Goal: Task Accomplishment & Management: Manage account settings

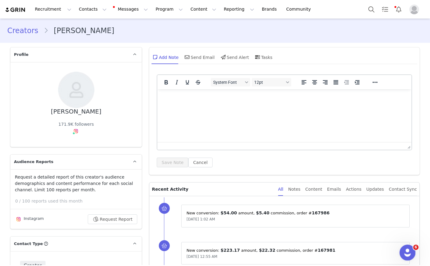
scroll to position [780, 0]
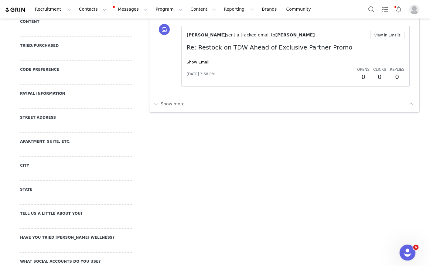
click at [408, 258] on div "Open Intercom Messenger" at bounding box center [406, 251] width 20 height 20
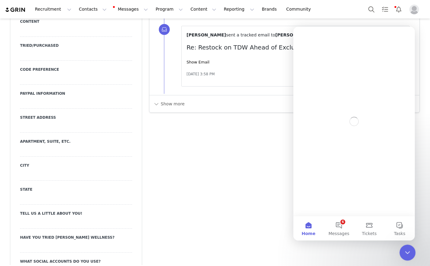
scroll to position [0, 0]
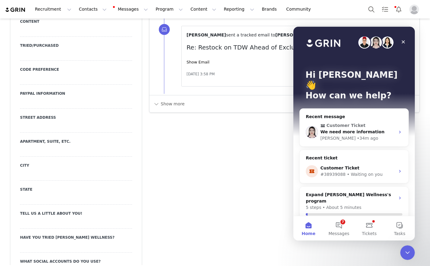
click at [325, 137] on div "Recent message Customer Ticket We need more information [PERSON_NAME] • 34m ago…" at bounding box center [353, 183] width 109 height 151
click at [329, 135] on div "[PERSON_NAME]" at bounding box center [337, 138] width 35 height 6
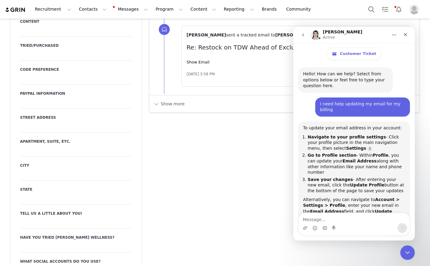
scroll to position [17, 0]
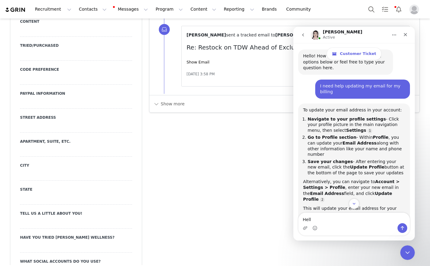
type textarea "Hello"
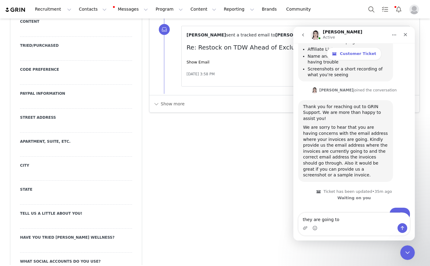
scroll to position [542, 0]
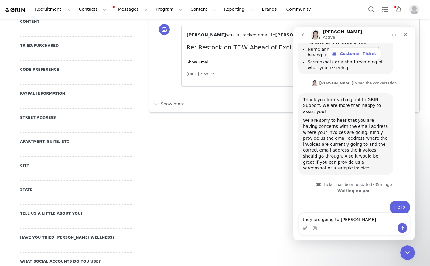
type textarea "they are going to:[PERSON_NAME][EMAIL_ADDRESS][DOMAIN_NAME]"
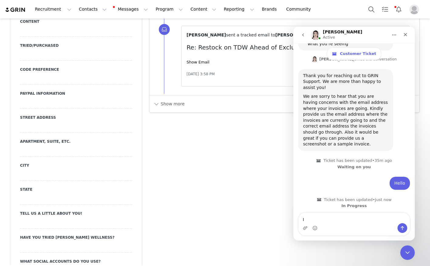
scroll to position [565, 0]
type textarea "I want them to go to: [EMAIL_ADDRESS][DOMAIN_NAME]"
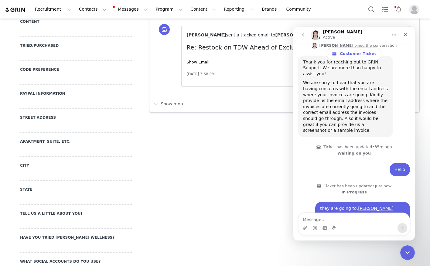
scroll to position [585, 0]
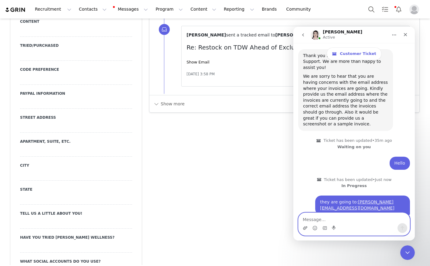
click at [304, 228] on icon "Upload attachment" at bounding box center [304, 227] width 5 height 5
click at [306, 228] on icon "Upload attachment" at bounding box center [304, 227] width 5 height 5
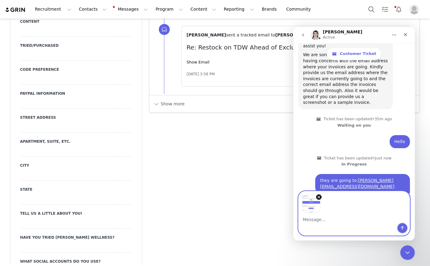
click at [401, 226] on icon "Send a message…" at bounding box center [402, 227] width 5 height 5
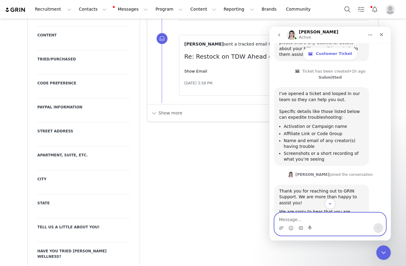
scroll to position [649, 0]
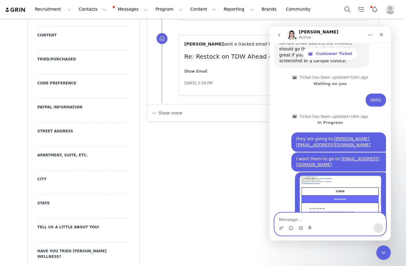
click at [302, 217] on textarea "Message…" at bounding box center [330, 218] width 111 height 10
click at [311, 221] on textarea "Message…" at bounding box center [330, 218] width 111 height 10
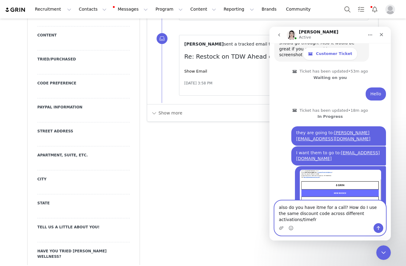
scroll to position [661, 0]
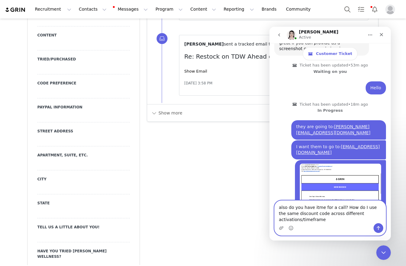
type textarea "also do you have itme for a call? How do I use the same discount code across di…"
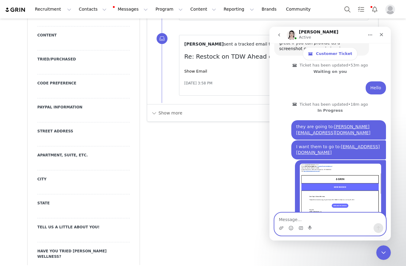
scroll to position [674, 0]
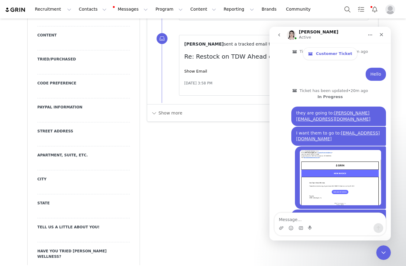
click at [246, 135] on div "Add Note Send Email Send Alert Tasks System Font 12pt To open the popup, press …" at bounding box center [262, 216] width 239 height 1904
click at [278, 36] on icon "go back" at bounding box center [279, 34] width 5 height 5
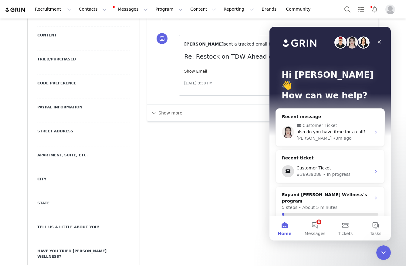
scroll to position [27, 0]
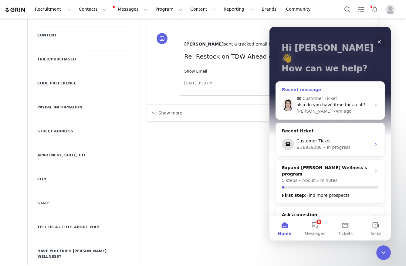
click at [335, 102] on div "also do you have itme for a call? How do I use the same discount code across di…" at bounding box center [333, 105] width 75 height 6
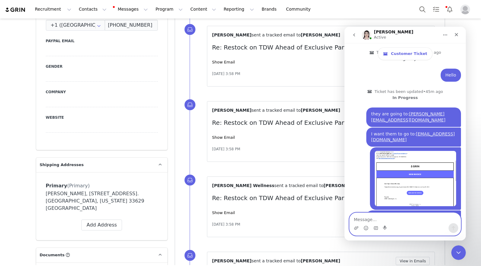
scroll to position [246, 0]
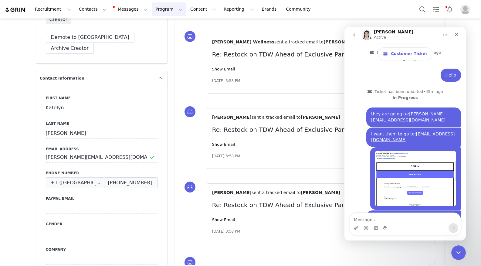
click at [152, 7] on button "Program Program" at bounding box center [169, 9] width 35 height 14
click at [154, 28] on p "Activations" at bounding box center [158, 27] width 23 height 6
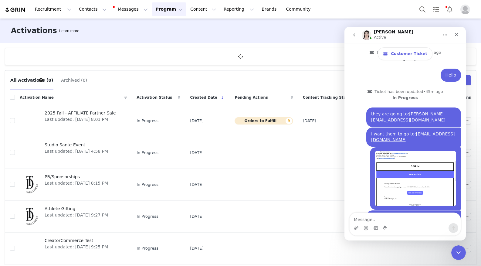
scroll to position [95, 0]
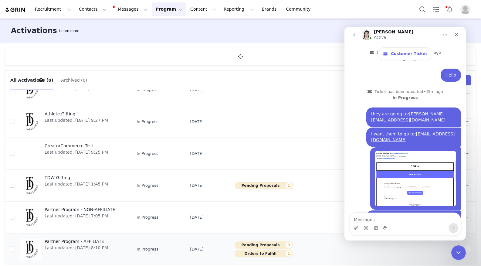
click at [96, 243] on span "Partner Program - AFFILIATE" at bounding box center [76, 241] width 63 height 6
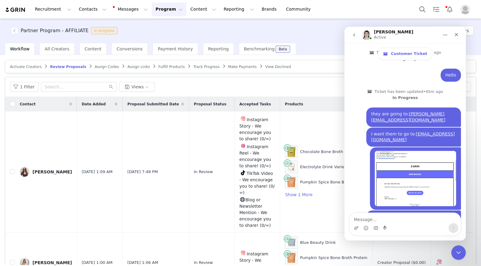
click at [162, 68] on span "Fulfill Products" at bounding box center [171, 67] width 26 height 4
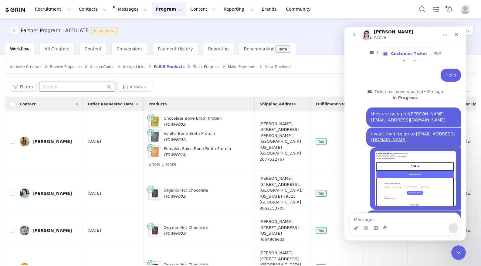
click at [59, 83] on input "text" at bounding box center [77, 87] width 76 height 10
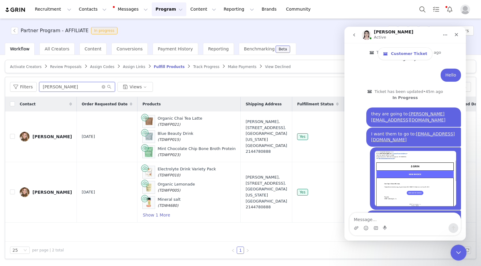
type input "[PERSON_NAME]"
click at [429, 255] on div "Close Intercom Messenger" at bounding box center [457, 251] width 15 height 15
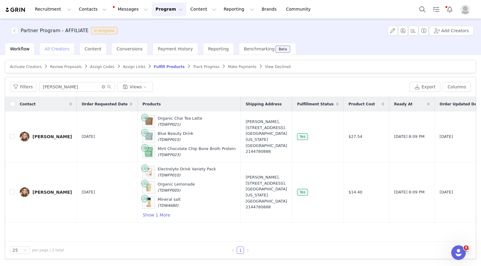
click at [56, 48] on span "All Creators" at bounding box center [57, 48] width 25 height 5
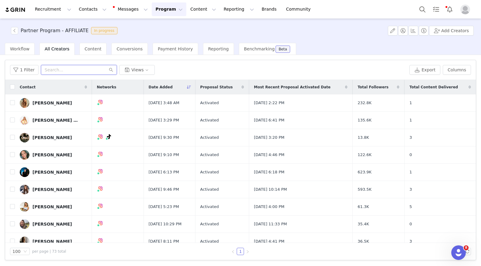
click at [73, 73] on input "text" at bounding box center [79, 70] width 76 height 10
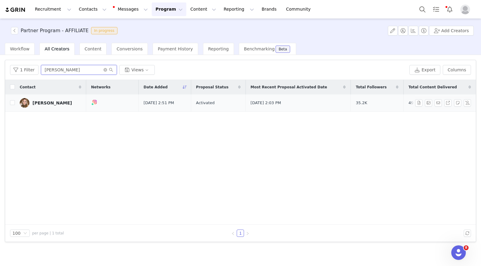
type input "[PERSON_NAME]"
click at [49, 101] on div "[PERSON_NAME]" at bounding box center [51, 102] width 39 height 5
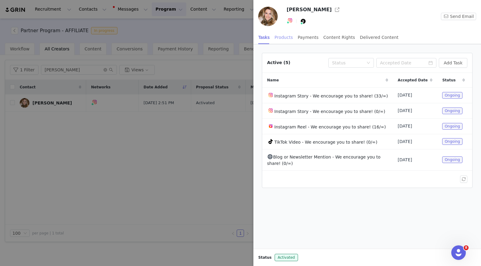
click at [285, 37] on div "Products" at bounding box center [284, 38] width 18 height 14
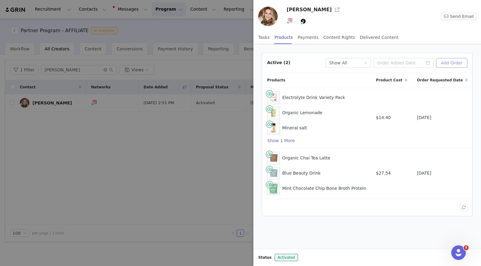
click at [429, 67] on button "Add Order" at bounding box center [451, 63] width 31 height 10
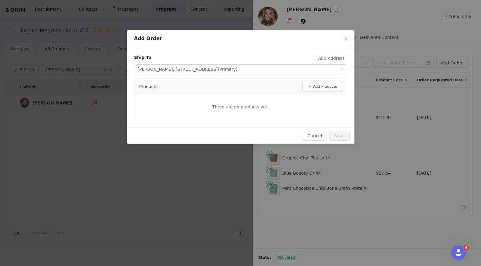
click at [323, 83] on button "Add Products" at bounding box center [321, 87] width 39 height 10
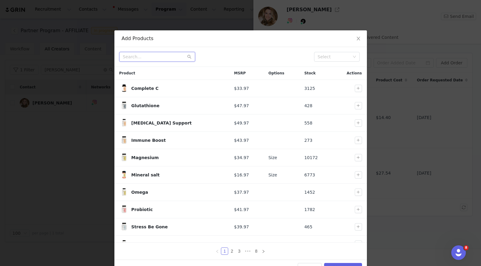
click at [155, 52] on input "text" at bounding box center [157, 57] width 76 height 10
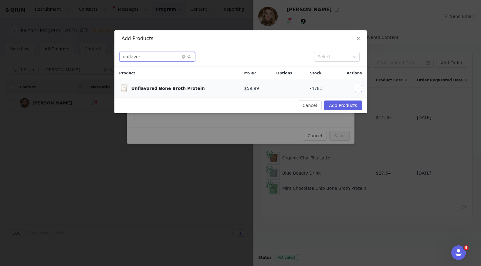
type input "unflavor"
click at [356, 88] on button "button" at bounding box center [358, 88] width 7 height 7
click at [332, 105] on button "Add Products" at bounding box center [343, 105] width 38 height 10
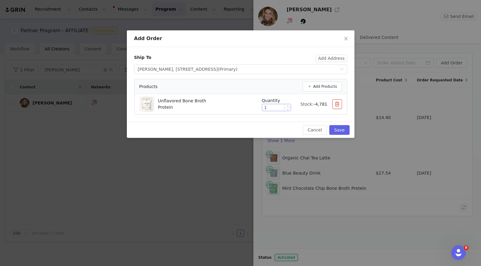
click at [277, 108] on input "1" at bounding box center [276, 107] width 29 height 7
type input "2"
click at [343, 132] on button "Save" at bounding box center [339, 130] width 20 height 10
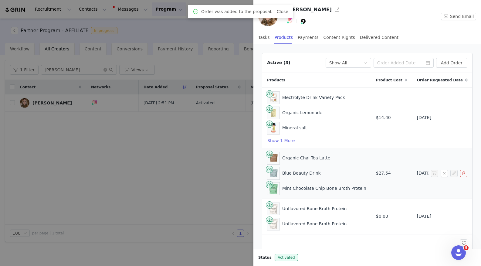
scroll to position [19, 0]
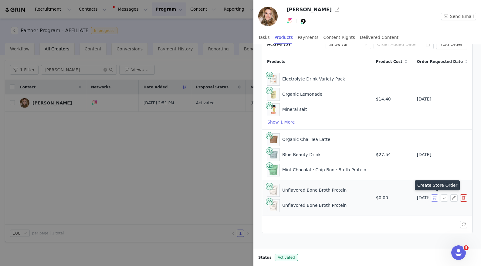
click at [429, 198] on button "button" at bounding box center [434, 197] width 7 height 7
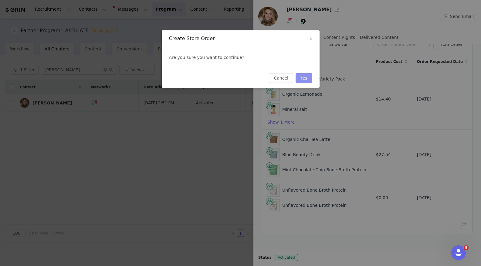
click at [306, 81] on button "Yes" at bounding box center [303, 78] width 17 height 10
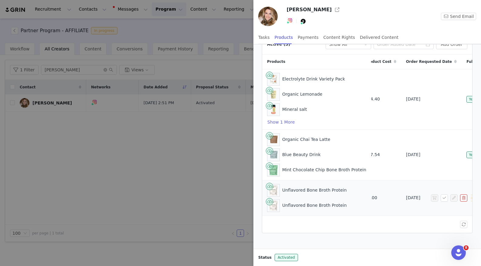
scroll to position [0, 0]
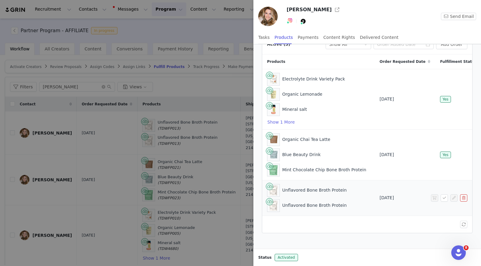
scroll to position [0, 85]
click at [195, 121] on div at bounding box center [240, 133] width 481 height 266
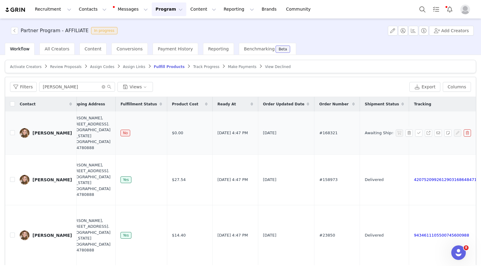
scroll to position [0, 184]
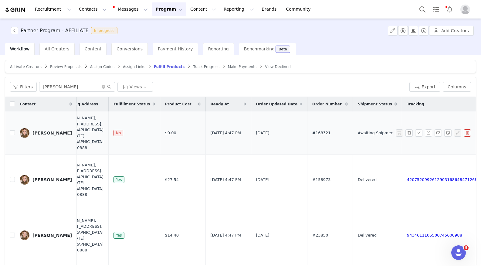
drag, startPoint x: 288, startPoint y: 132, endPoint x: 267, endPoint y: 131, distance: 20.6
click at [267, 132] on tr "[PERSON_NAME] [DATE] Unflavored Bone Broth Protein (TDWFP013) Unflavored Bone B…" at bounding box center [227, 132] width 811 height 43
click at [307, 133] on td "#168321" at bounding box center [330, 132] width 46 height 43
drag, startPoint x: 295, startPoint y: 133, endPoint x: 268, endPoint y: 133, distance: 26.4
click at [307, 133] on td "#168321" at bounding box center [330, 132] width 46 height 43
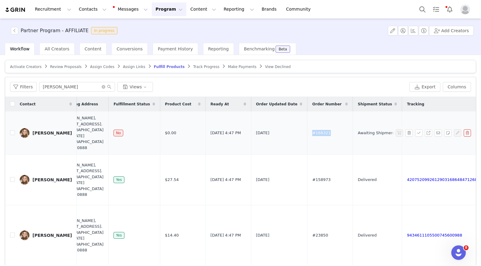
copy span "#168321"
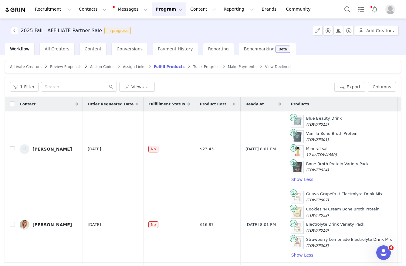
scroll to position [0, 239]
